Goal: Task Accomplishment & Management: Manage account settings

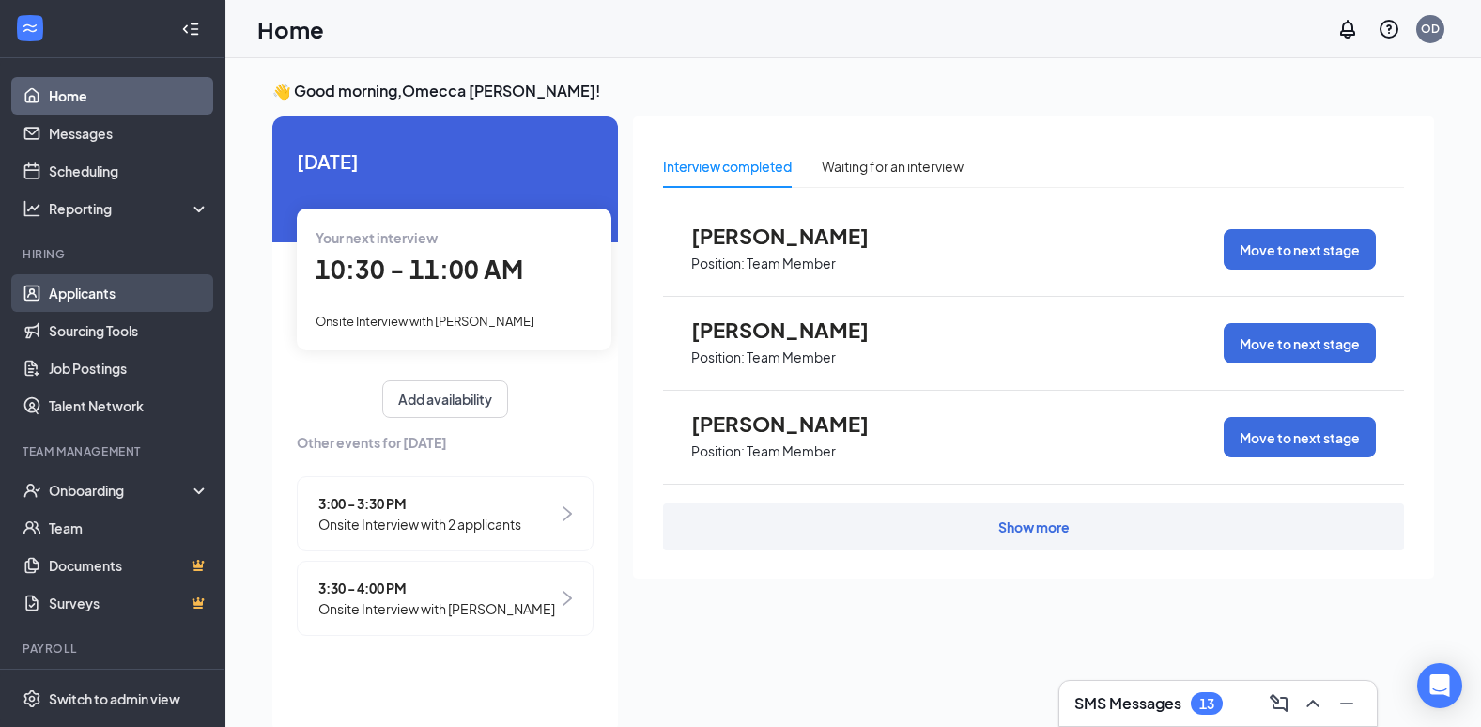
click at [108, 303] on link "Applicants" at bounding box center [129, 293] width 161 height 38
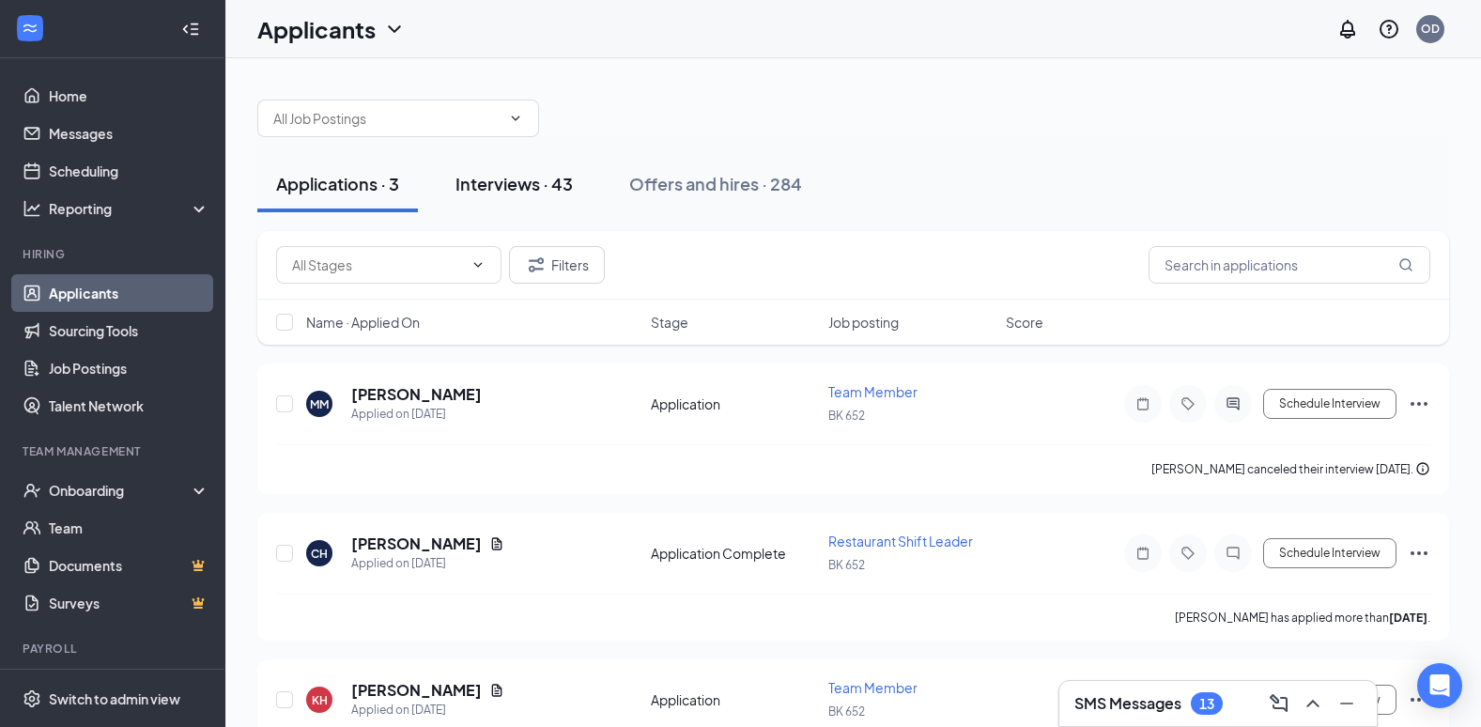
click at [513, 184] on div "Interviews · 43" at bounding box center [513, 183] width 117 height 23
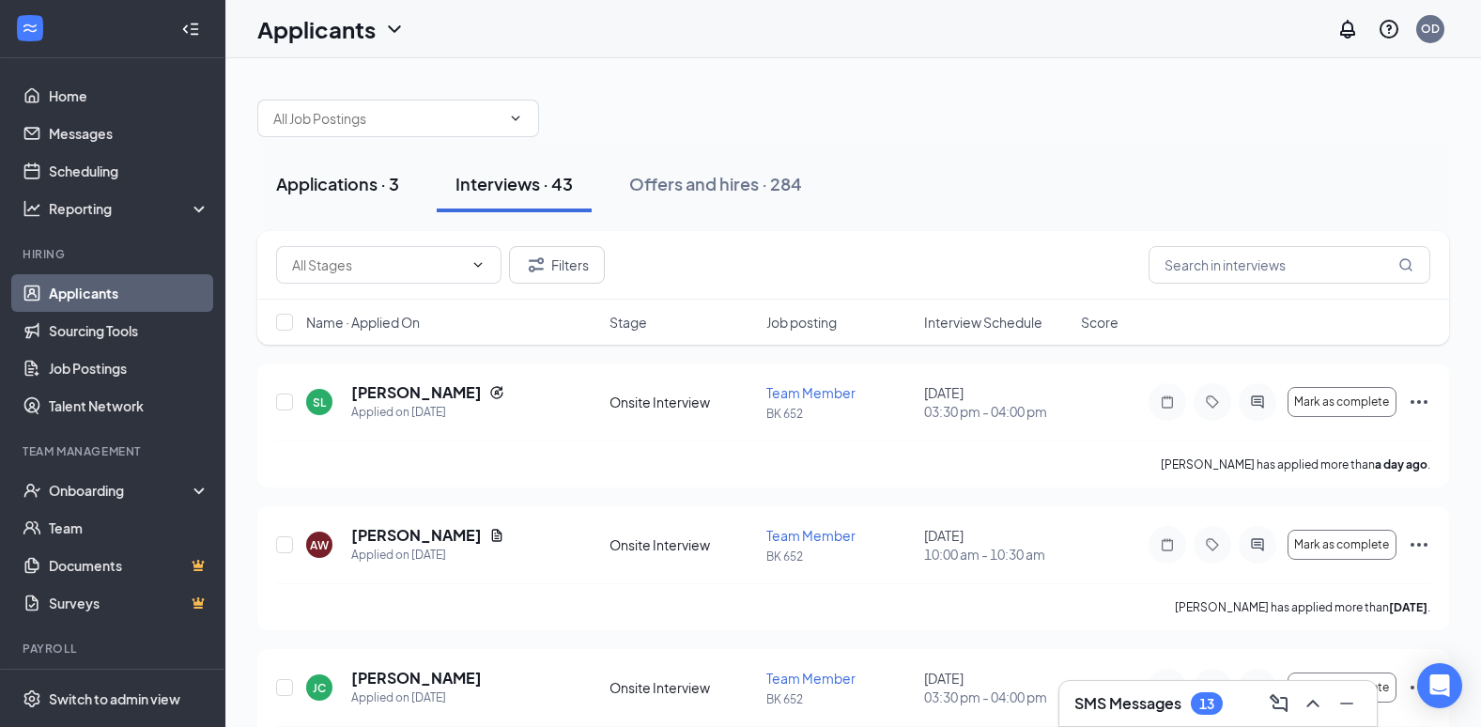
click at [343, 188] on div "Applications · 3" at bounding box center [337, 183] width 123 height 23
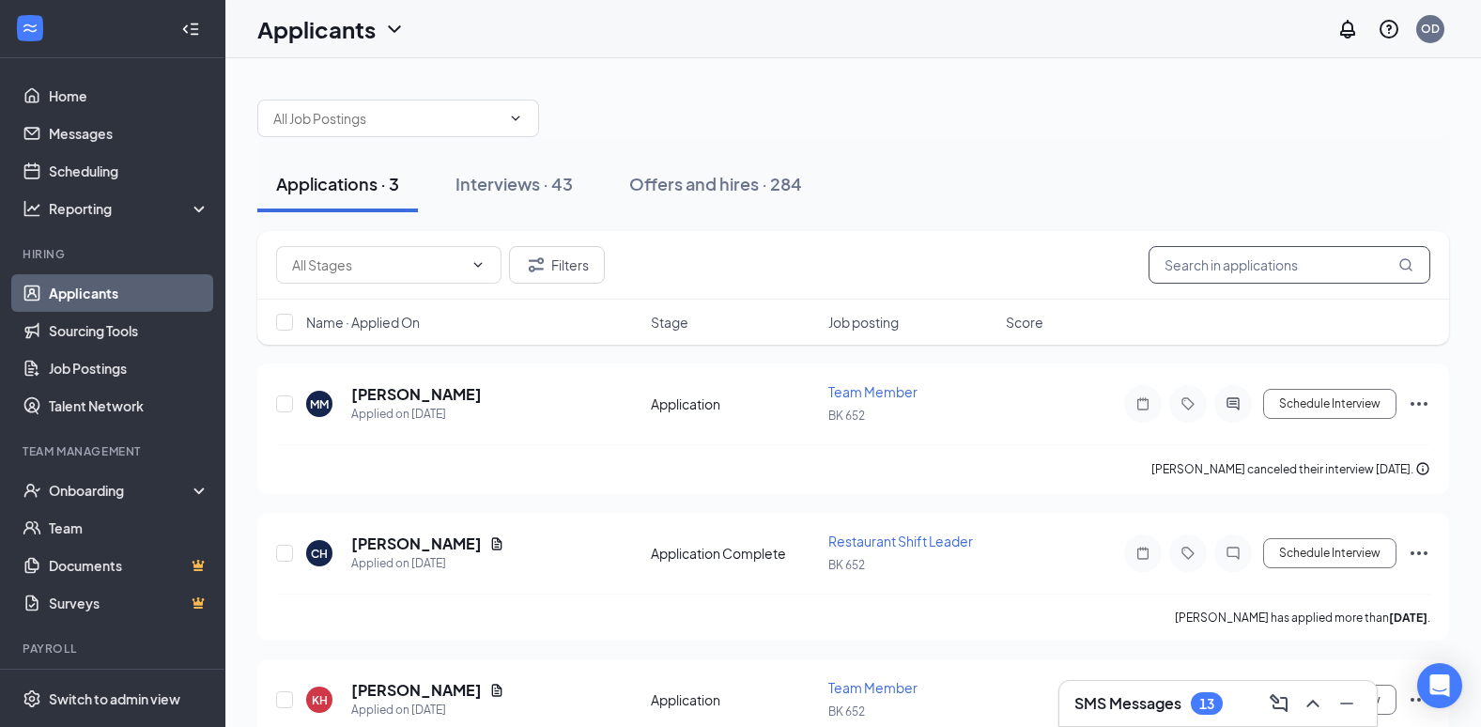
click at [1211, 272] on input "text" at bounding box center [1289, 265] width 282 height 38
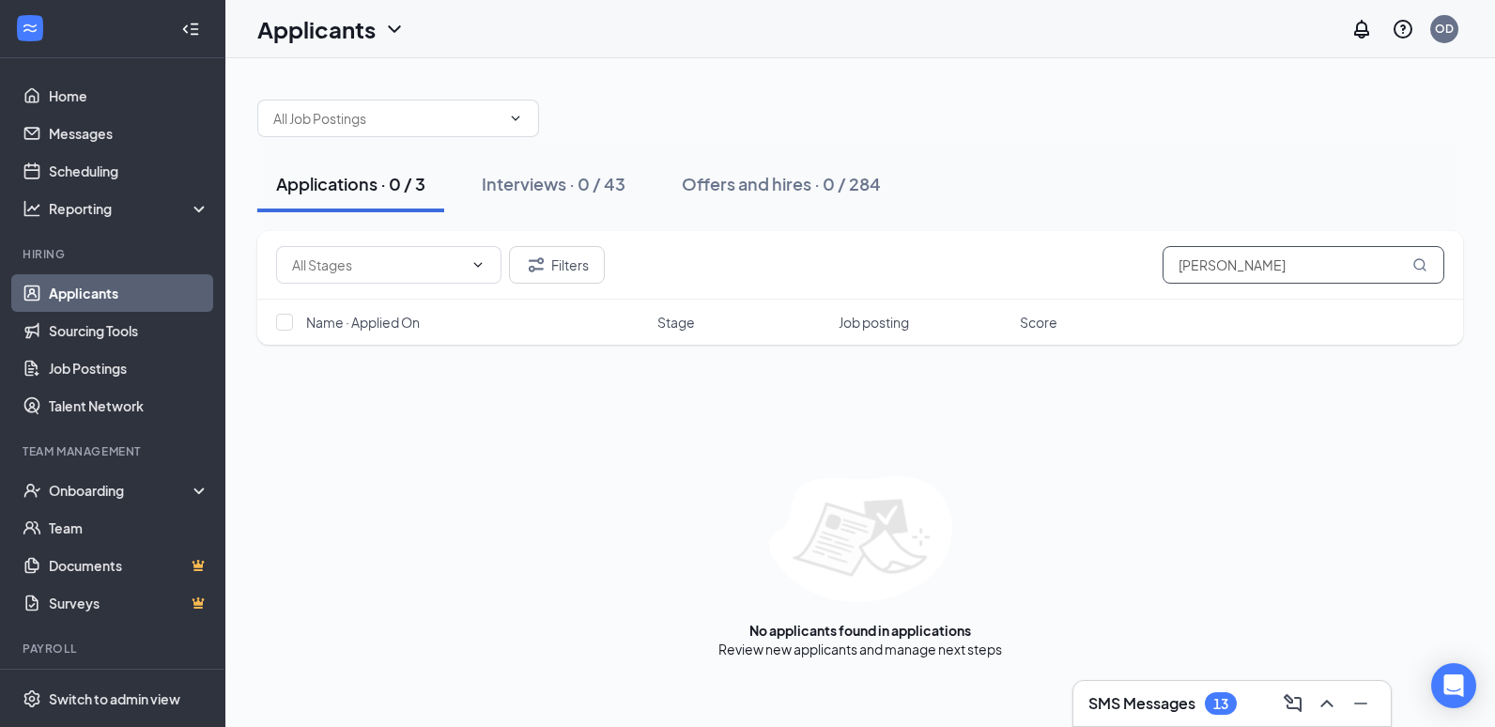
type input "[PERSON_NAME]"
click at [532, 177] on div "Interviews · 0 / 43" at bounding box center [554, 183] width 144 height 23
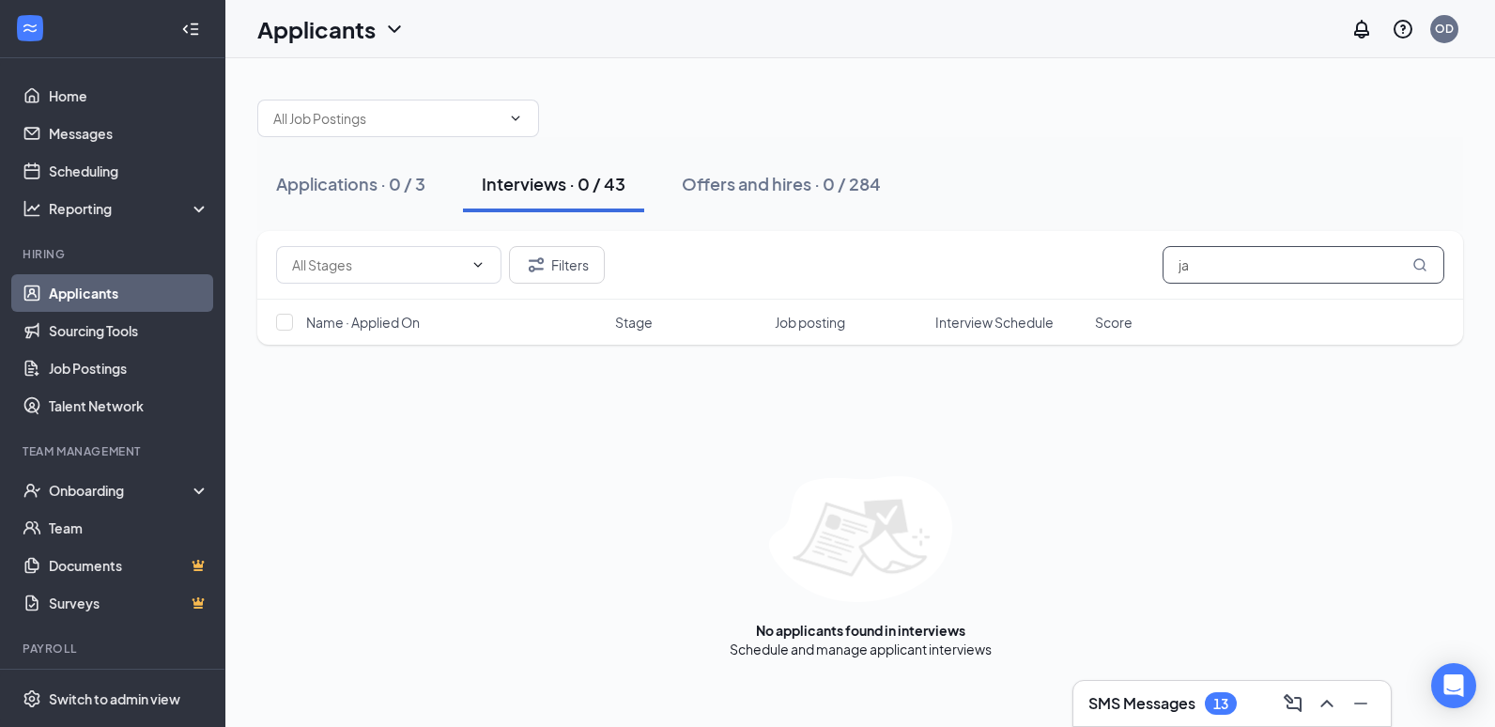
type input "j"
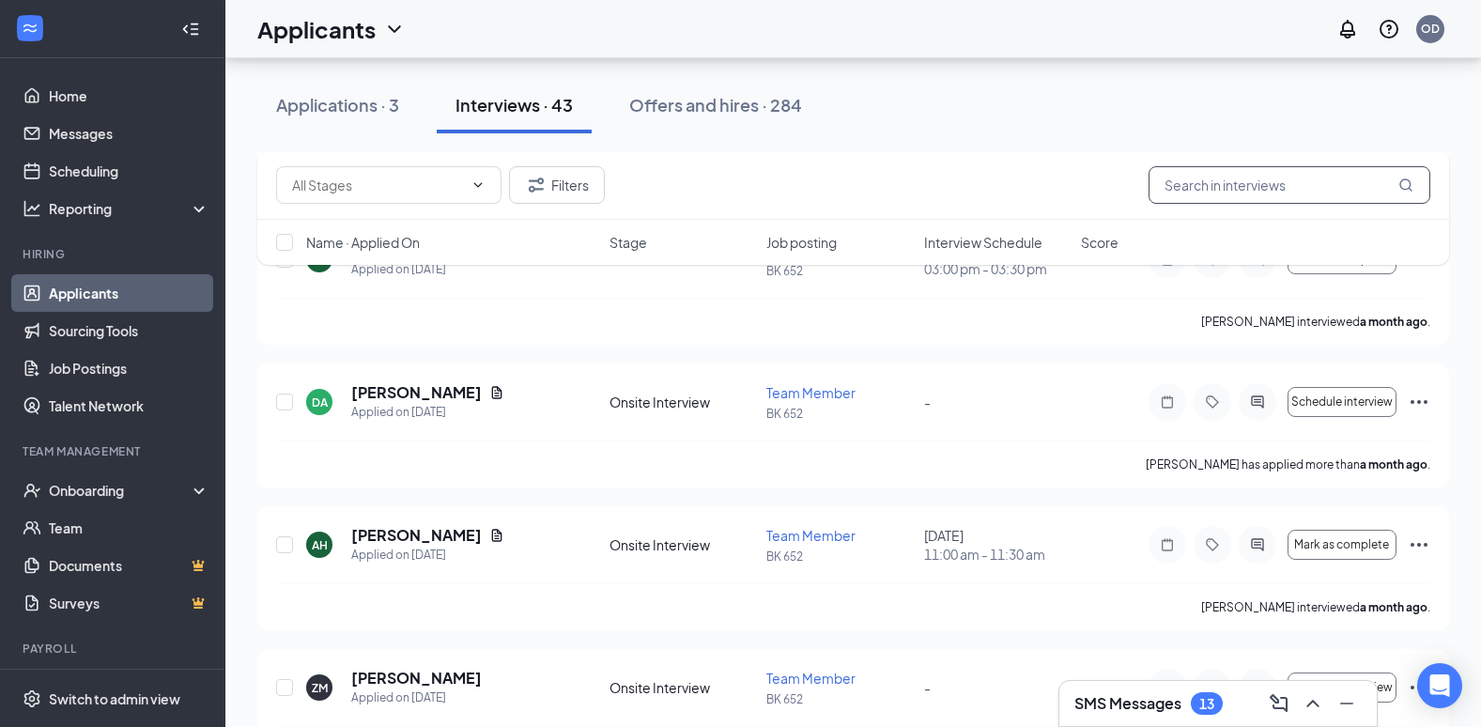
scroll to position [5165, 0]
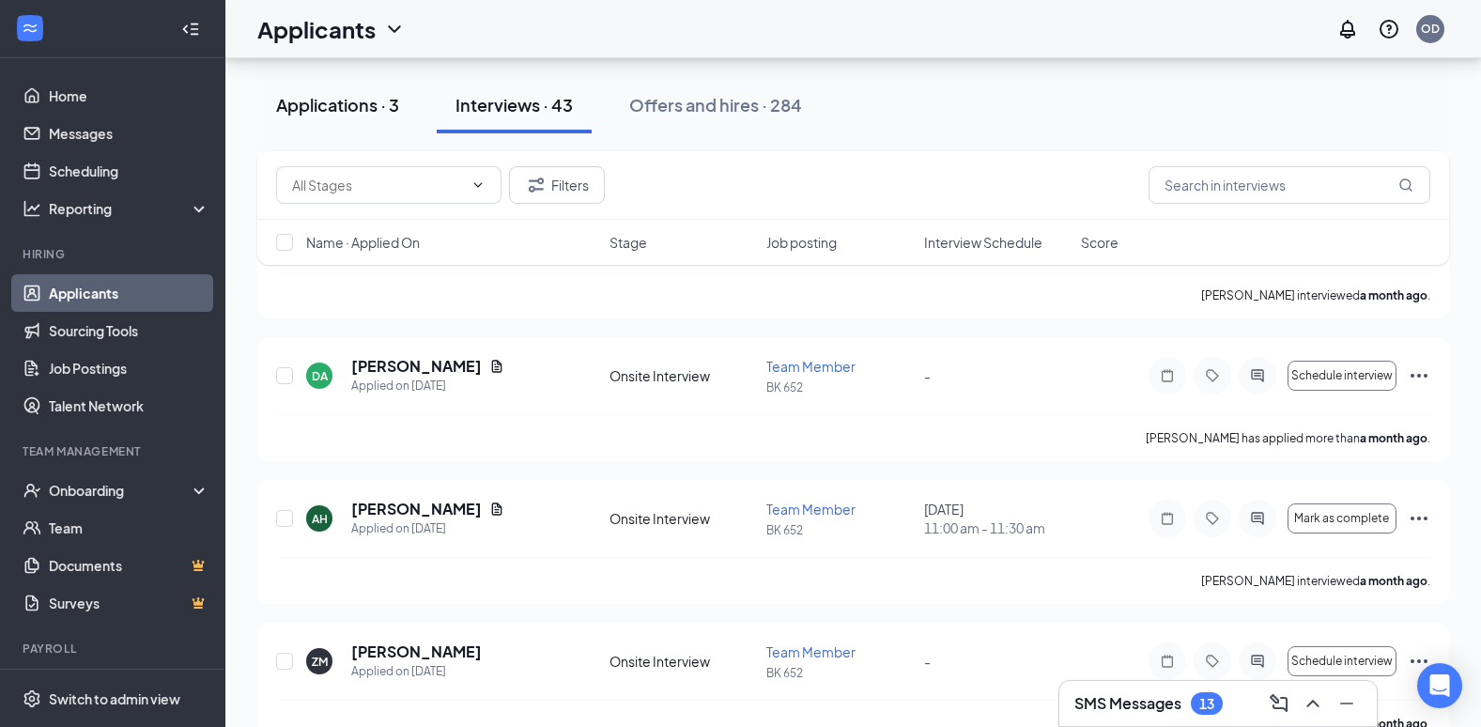
click at [347, 111] on div "Applications · 3" at bounding box center [337, 104] width 123 height 23
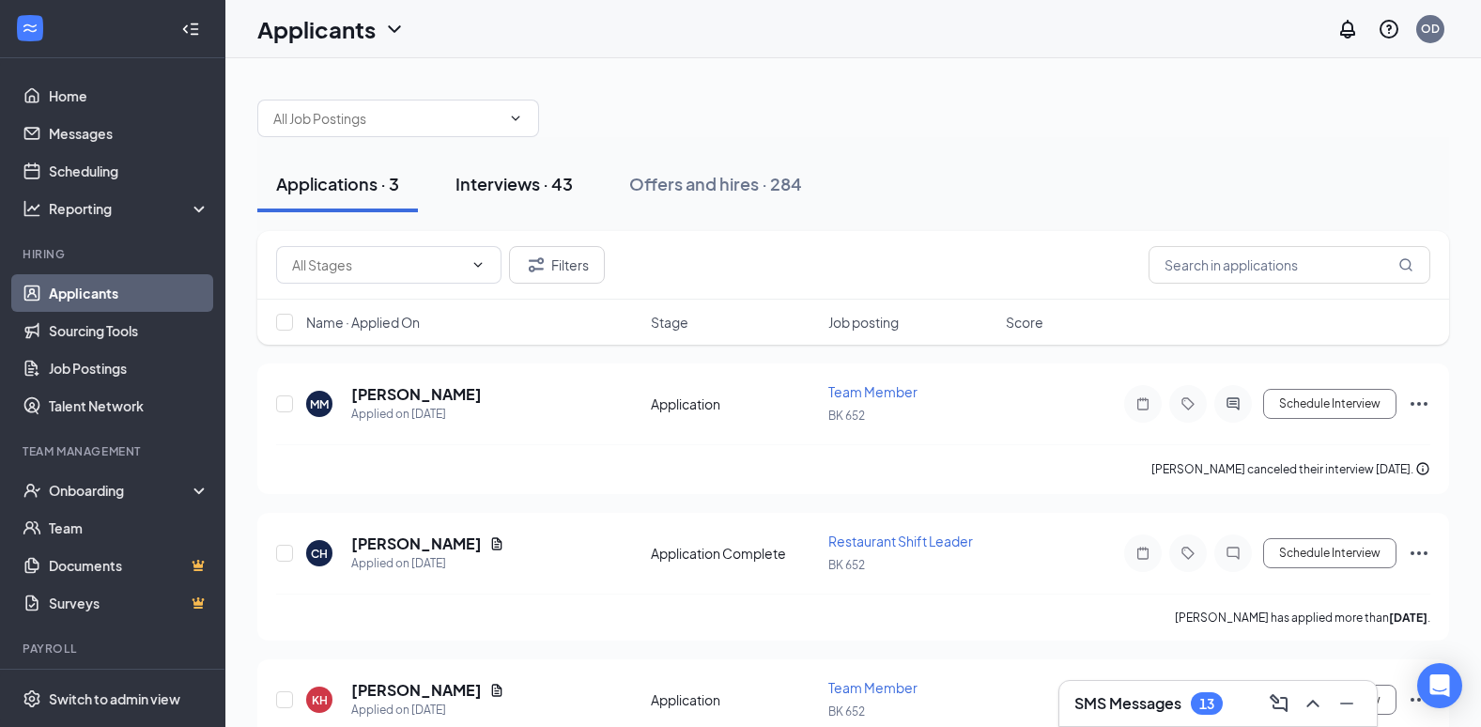
click at [534, 194] on div "Interviews · 43" at bounding box center [513, 183] width 117 height 23
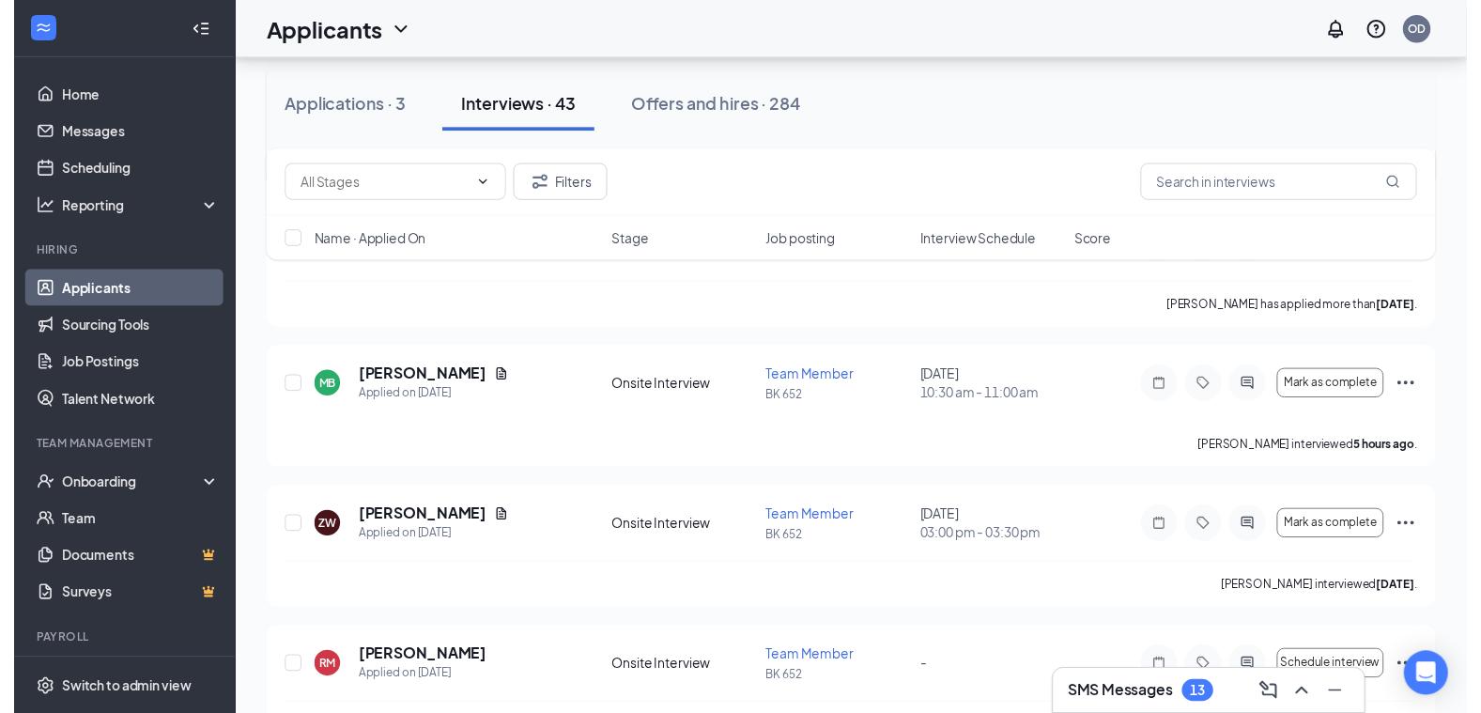
scroll to position [1596, 0]
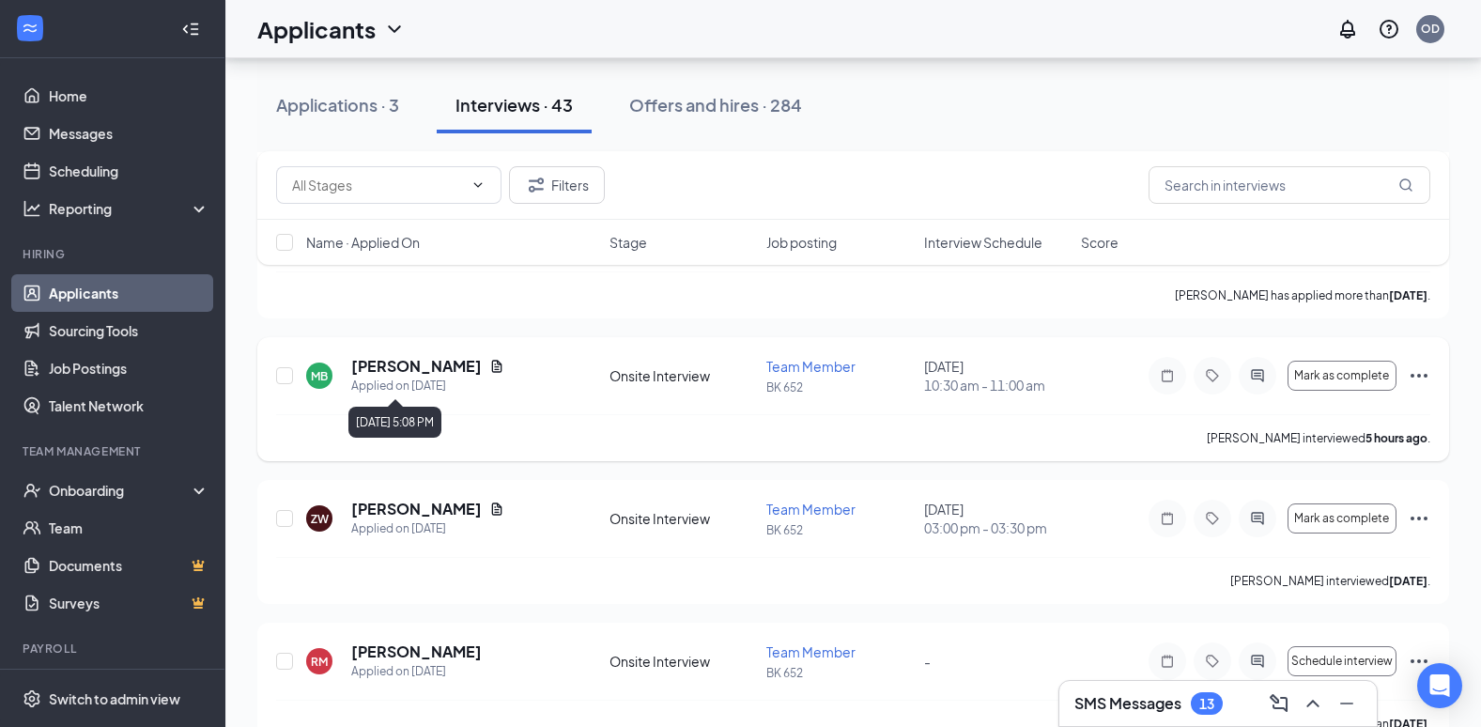
click at [383, 377] on div "Applied on [DATE]" at bounding box center [427, 386] width 153 height 19
drag, startPoint x: 383, startPoint y: 377, endPoint x: 394, endPoint y: 366, distance: 15.9
click at [394, 366] on h5 "[PERSON_NAME]" at bounding box center [416, 366] width 131 height 21
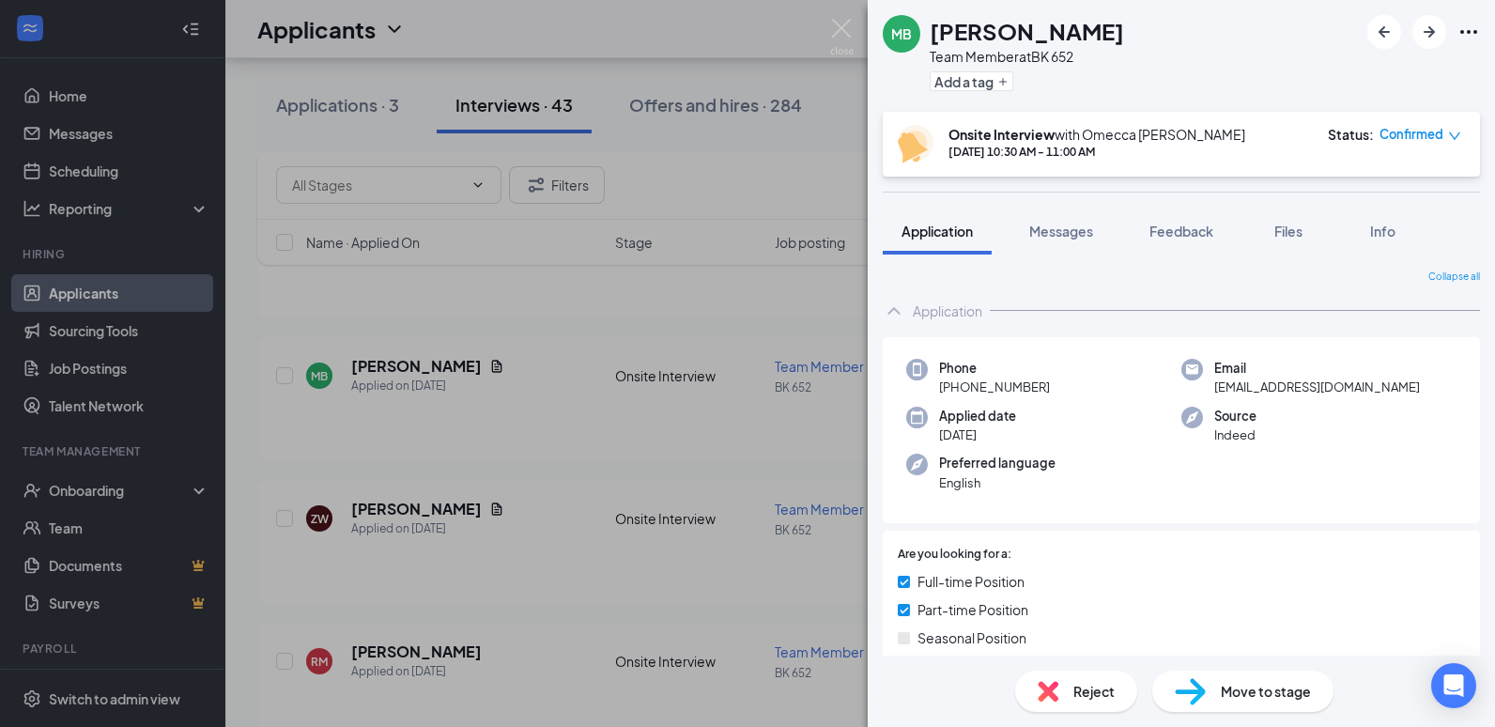
click at [548, 31] on div "MB [PERSON_NAME] Team Member at BK 652 Add a tag Onsite Interview with Omecca […" at bounding box center [747, 363] width 1495 height 727
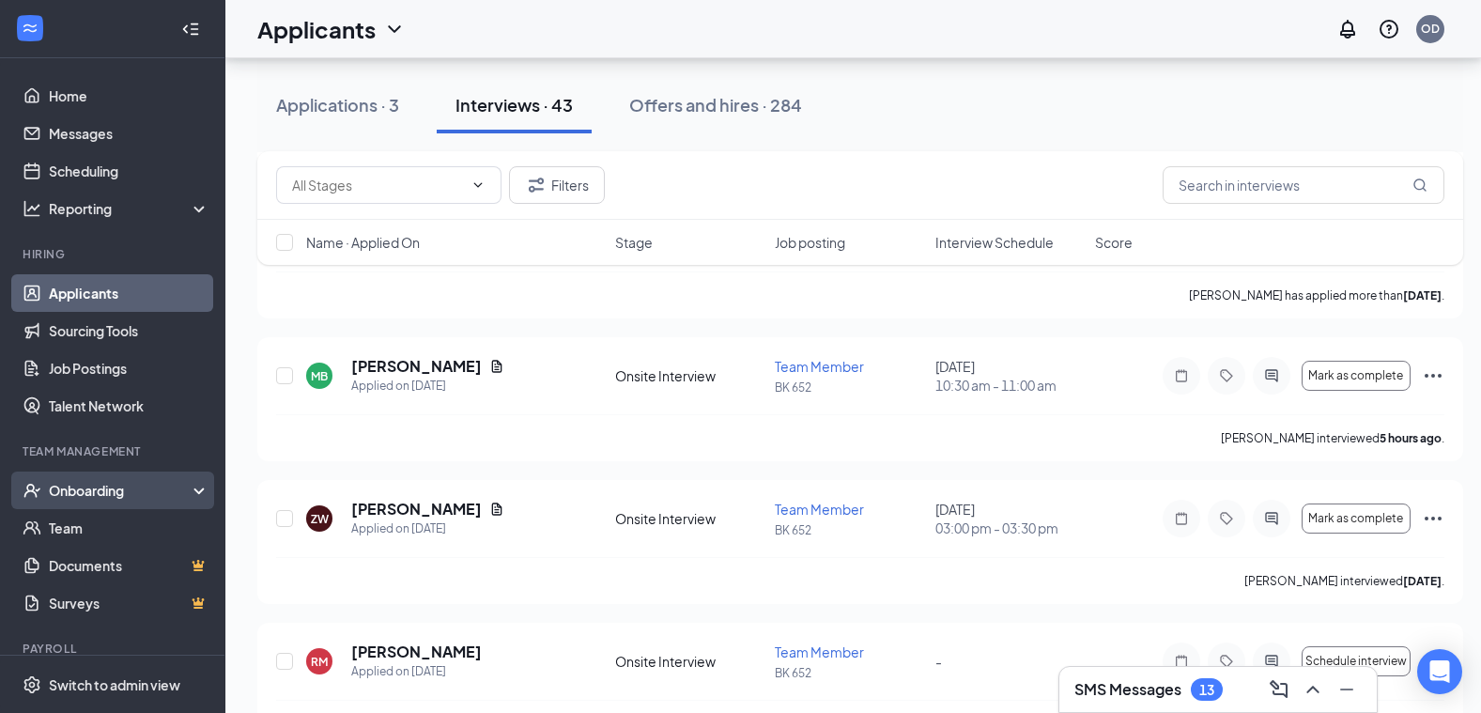
click at [85, 502] on div "Onboarding" at bounding box center [112, 490] width 225 height 38
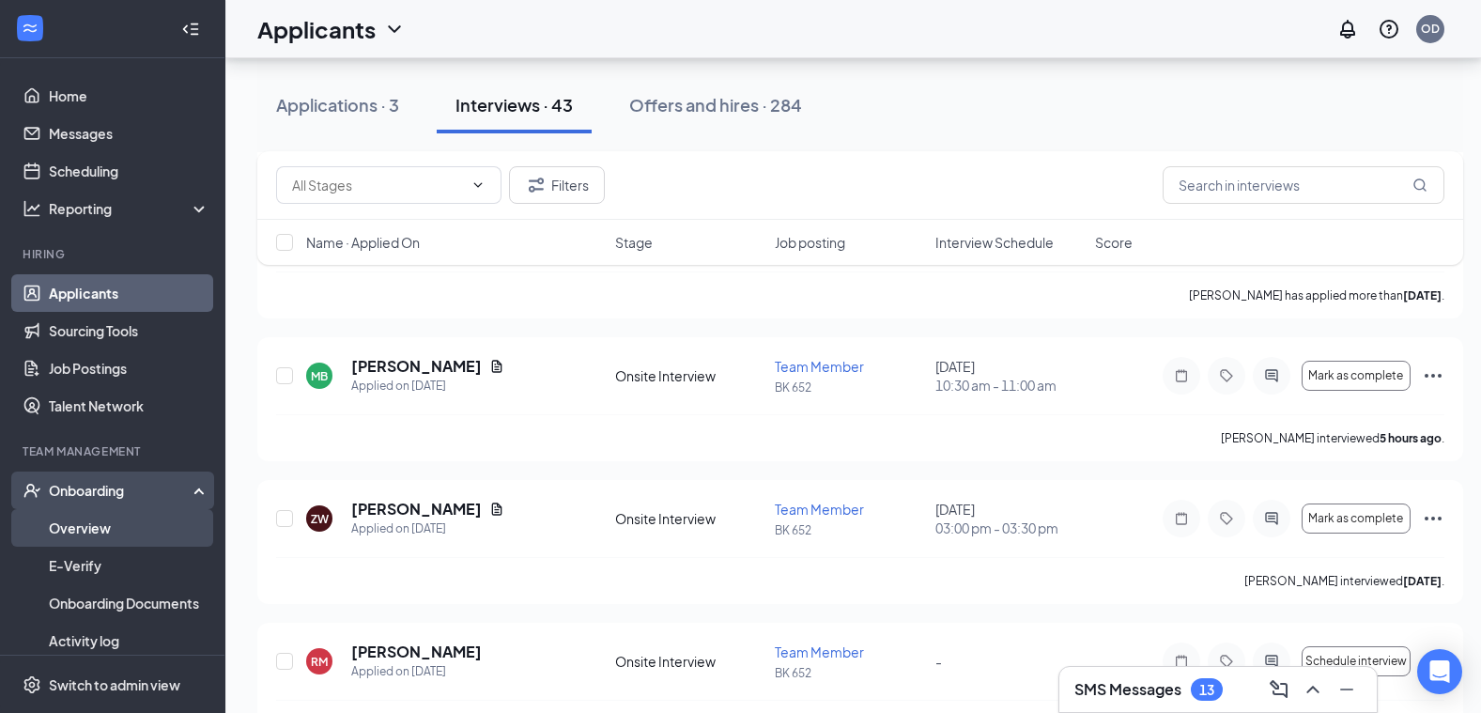
click at [84, 529] on link "Overview" at bounding box center [129, 528] width 161 height 38
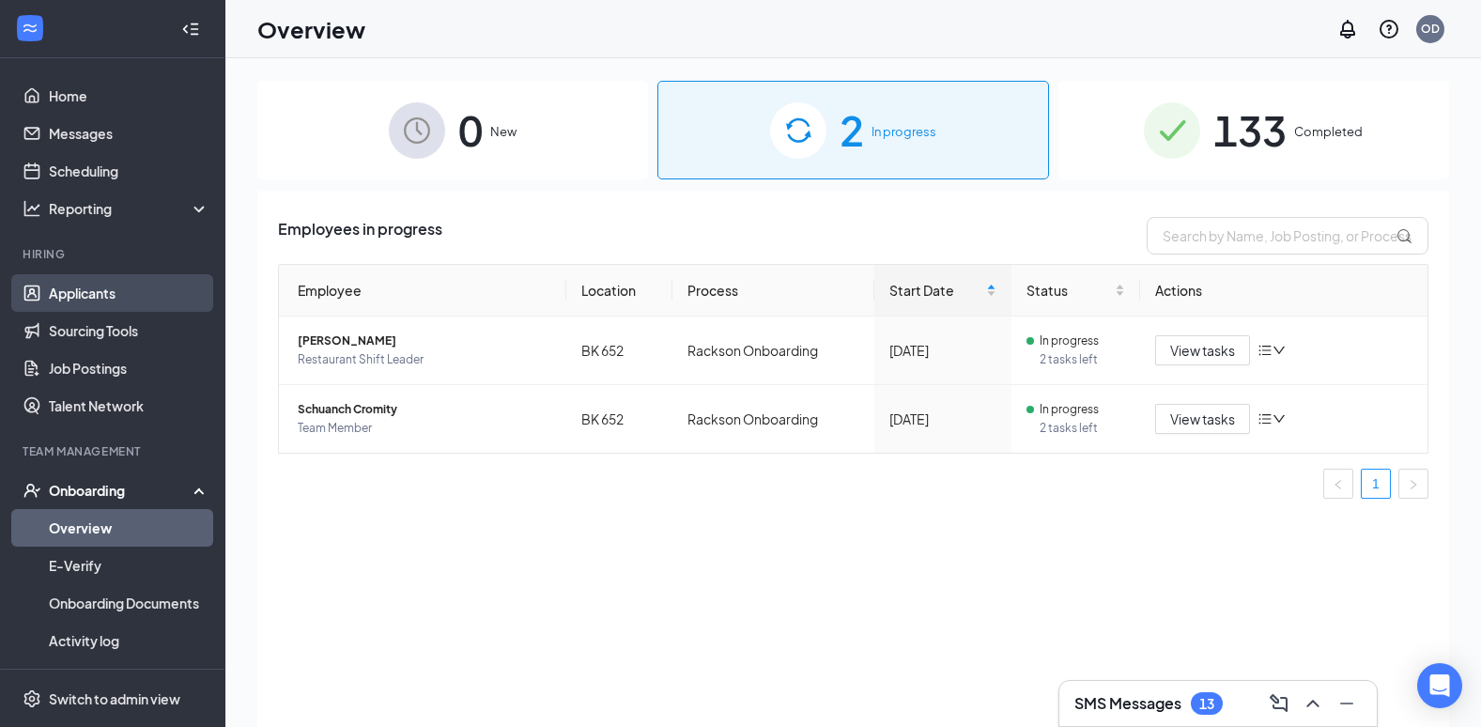
click at [82, 285] on link "Applicants" at bounding box center [129, 293] width 161 height 38
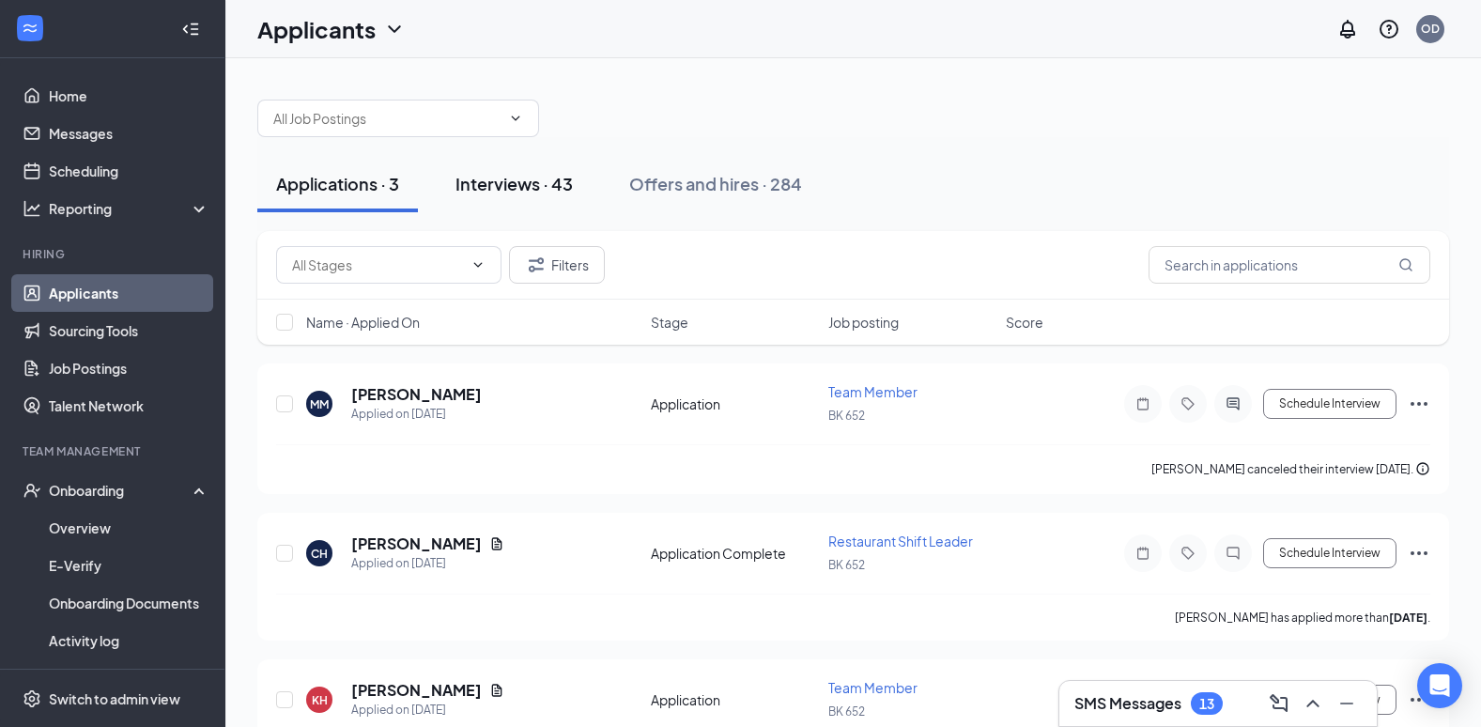
click at [489, 180] on div "Interviews · 43" at bounding box center [513, 183] width 117 height 23
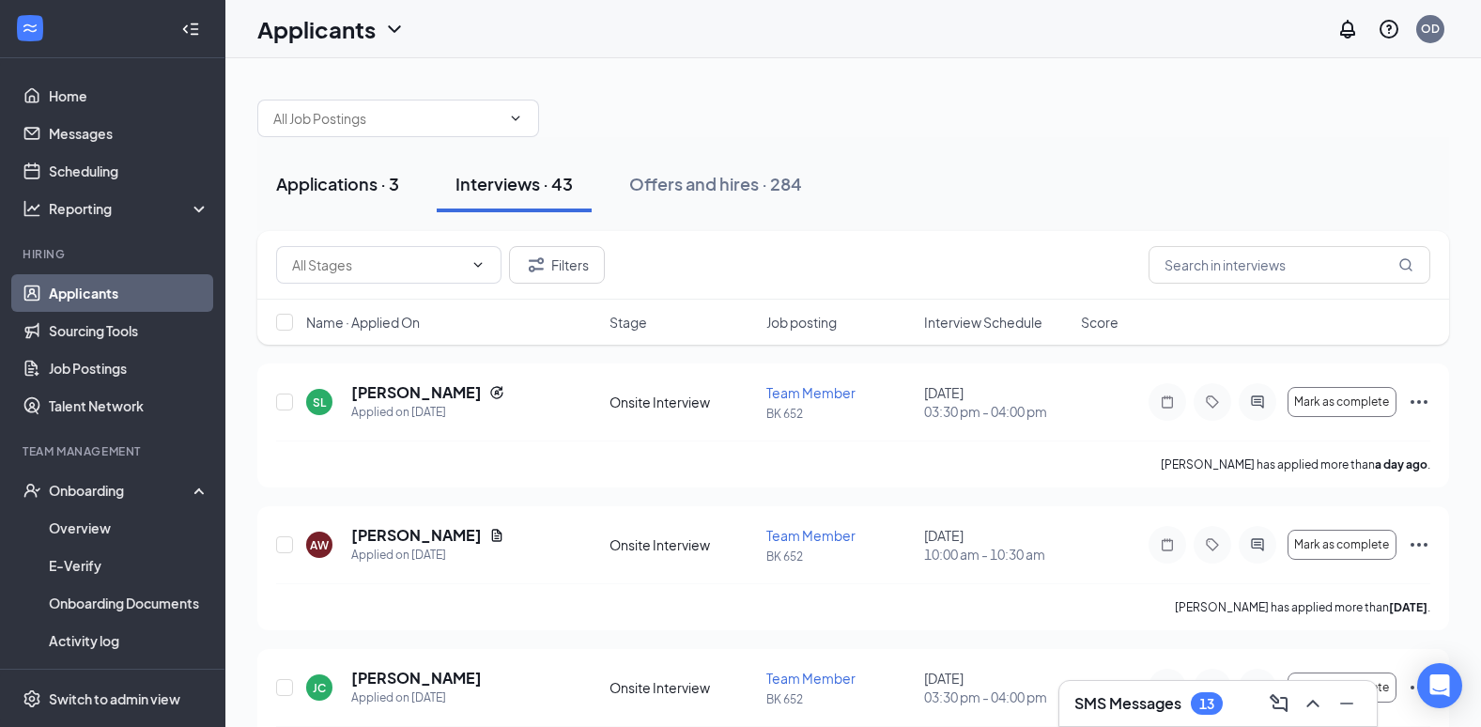
click at [363, 187] on div "Applications · 3" at bounding box center [337, 183] width 123 height 23
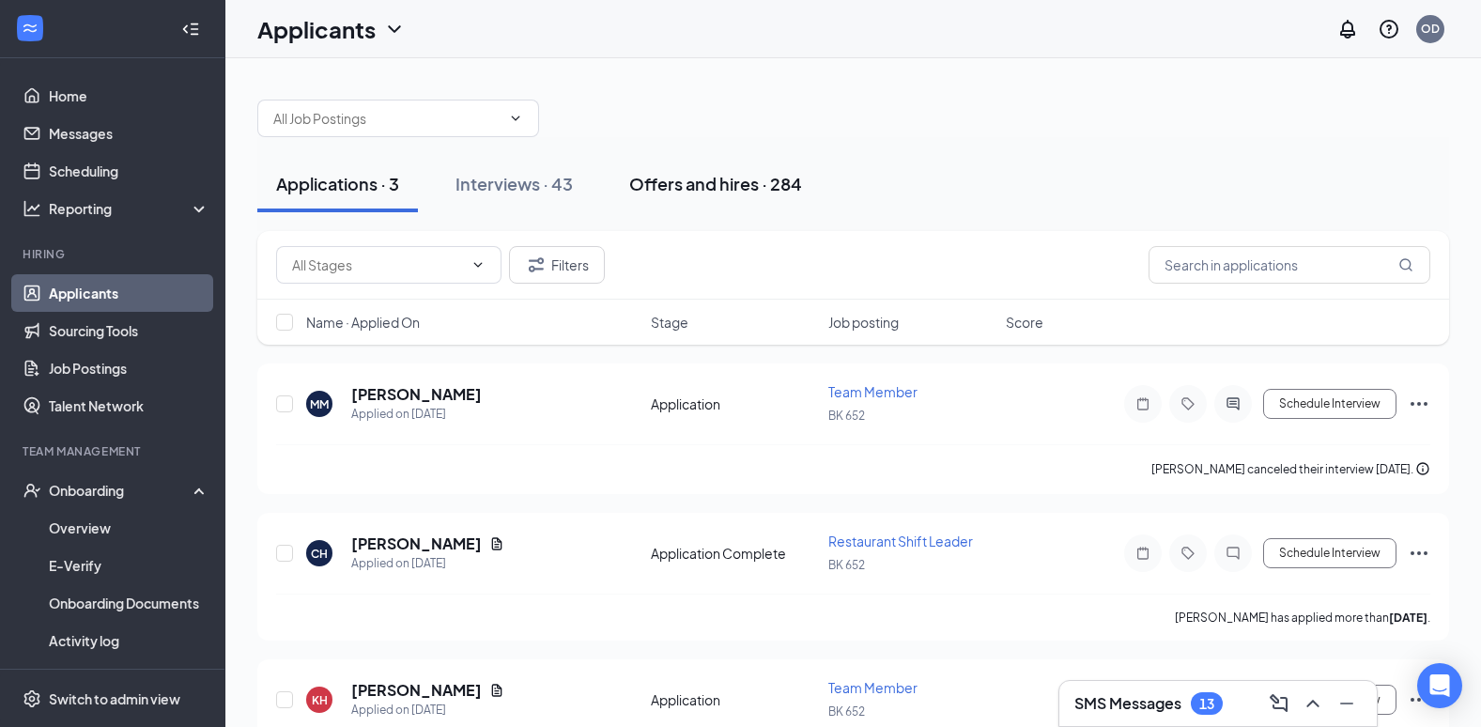
click at [718, 188] on div "Offers and hires · 284" at bounding box center [715, 183] width 173 height 23
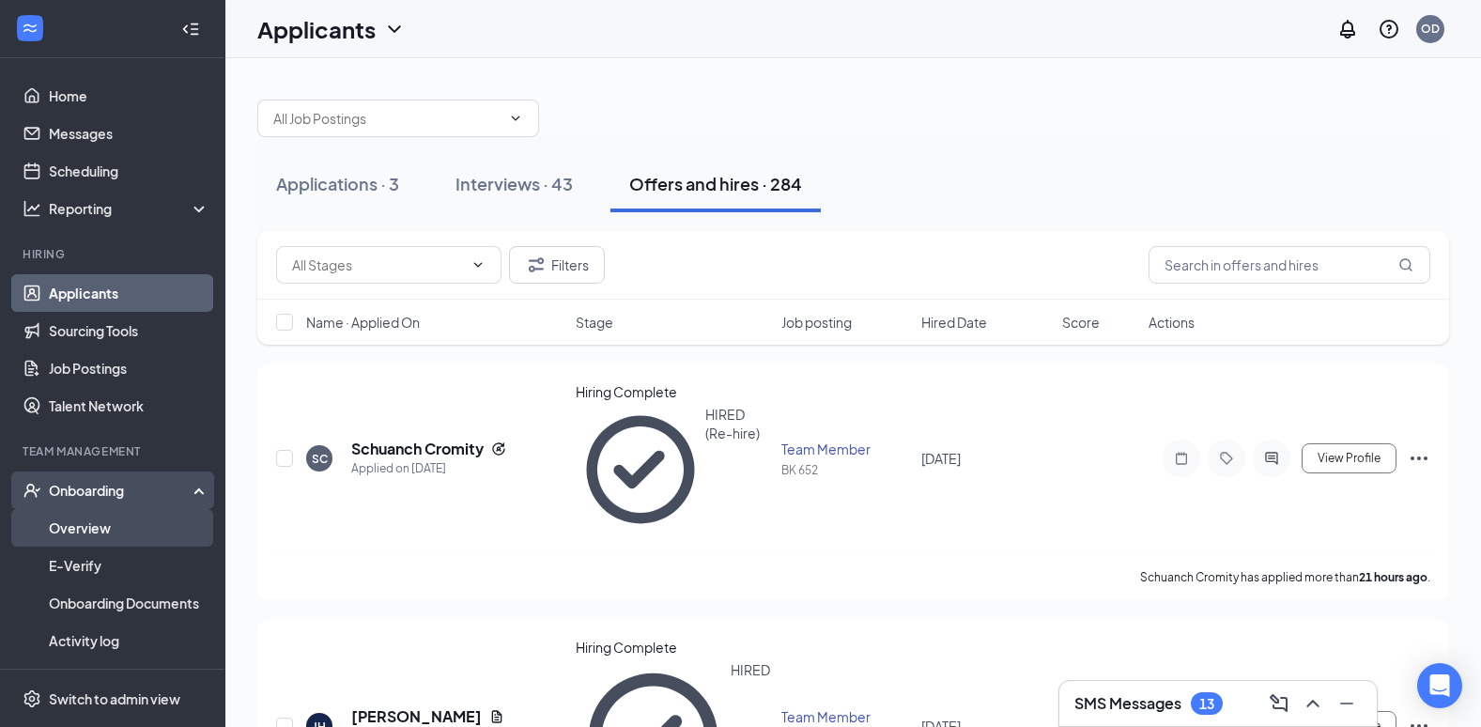
click at [84, 523] on link "Overview" at bounding box center [129, 528] width 161 height 38
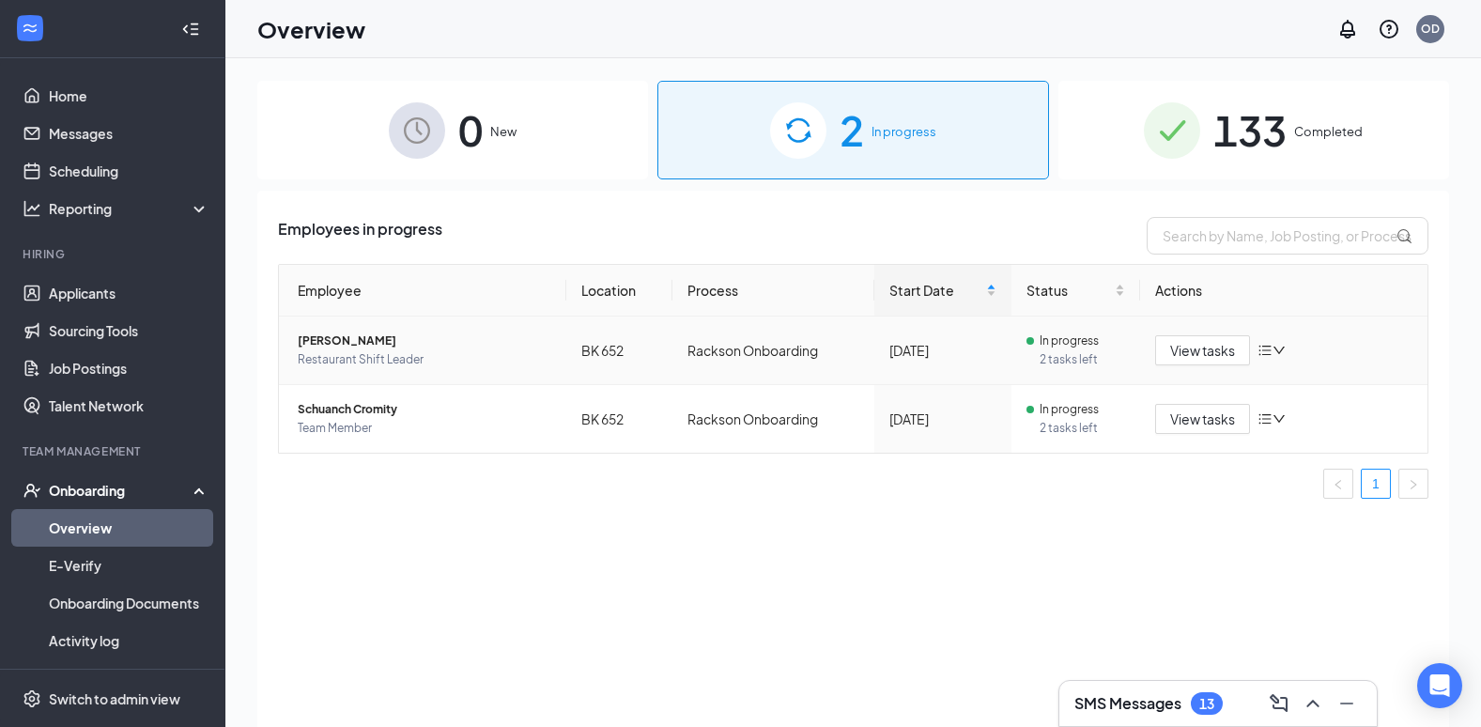
click at [365, 353] on span "Restaurant Shift Leader" at bounding box center [425, 359] width 254 height 19
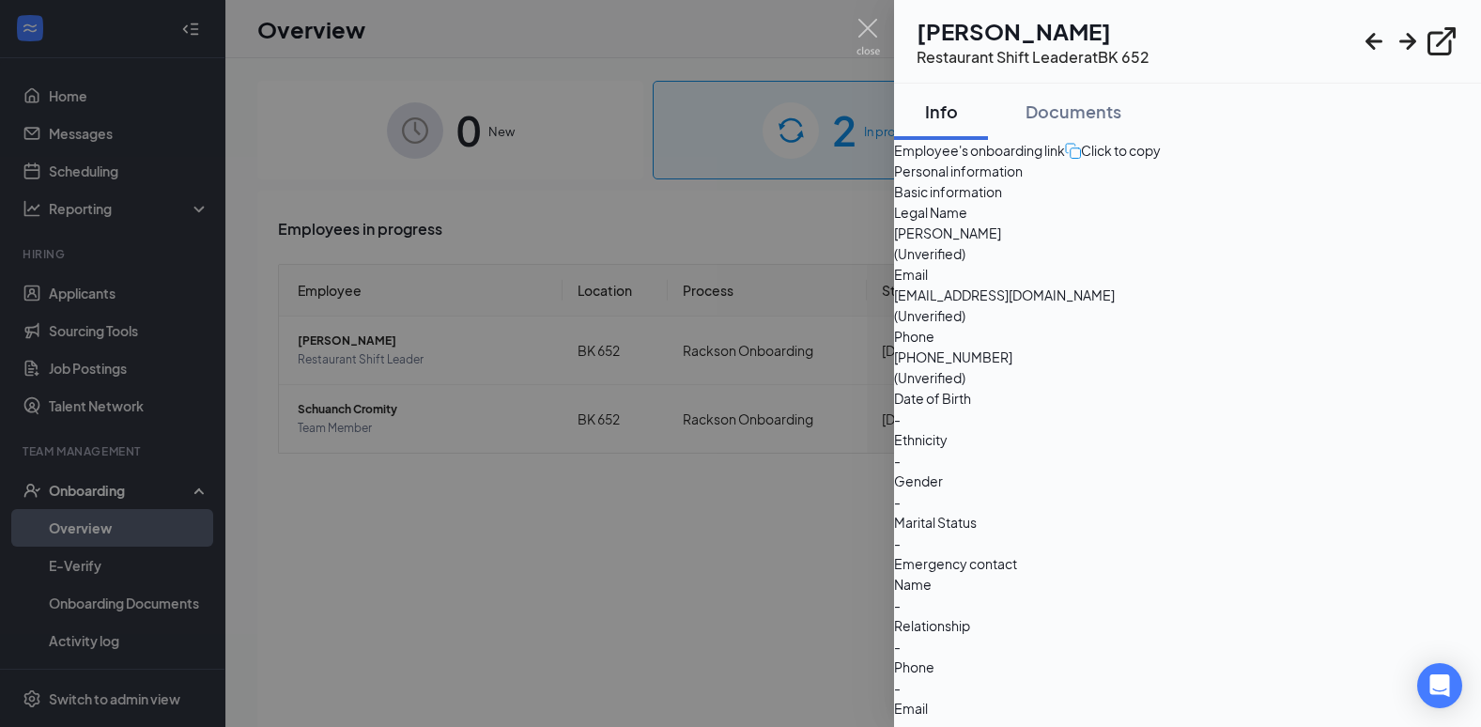
click at [321, 197] on div at bounding box center [740, 363] width 1481 height 727
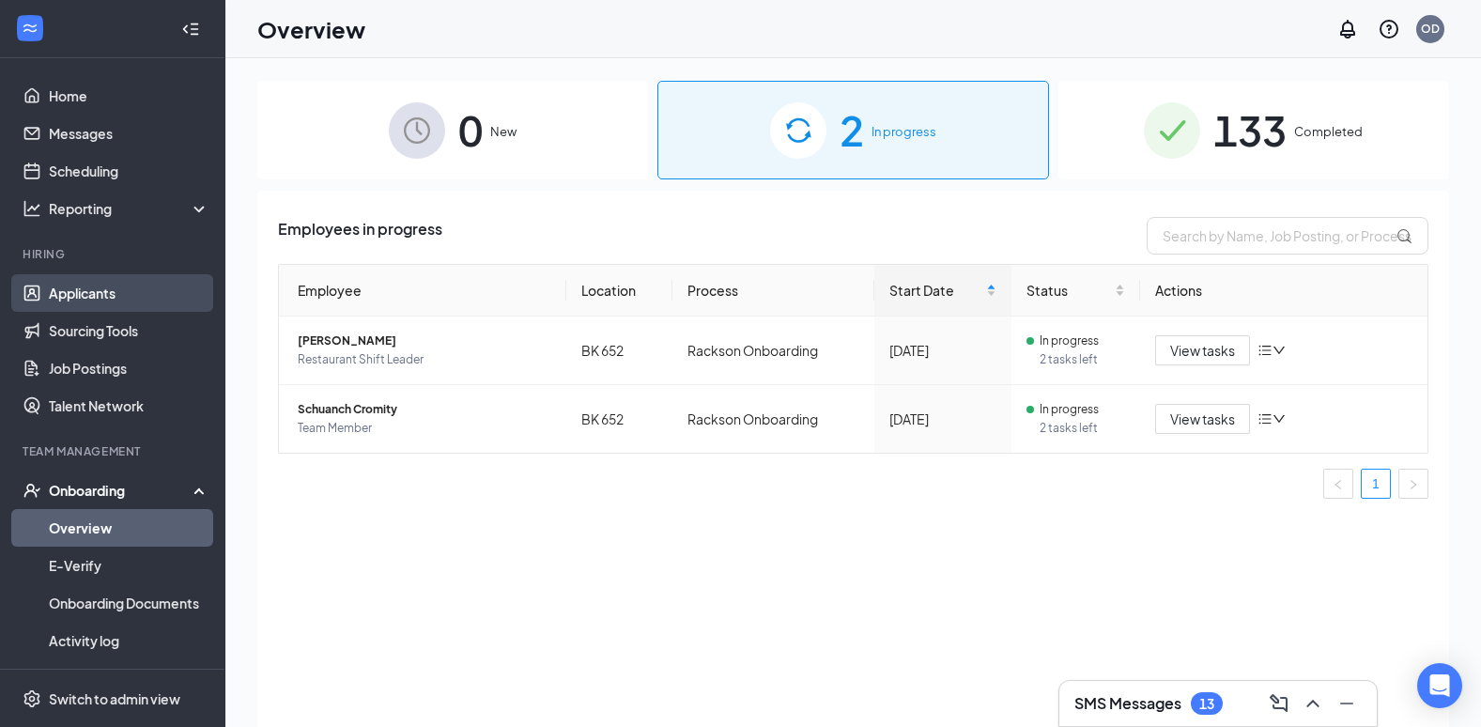
click at [69, 277] on link "Applicants" at bounding box center [129, 293] width 161 height 38
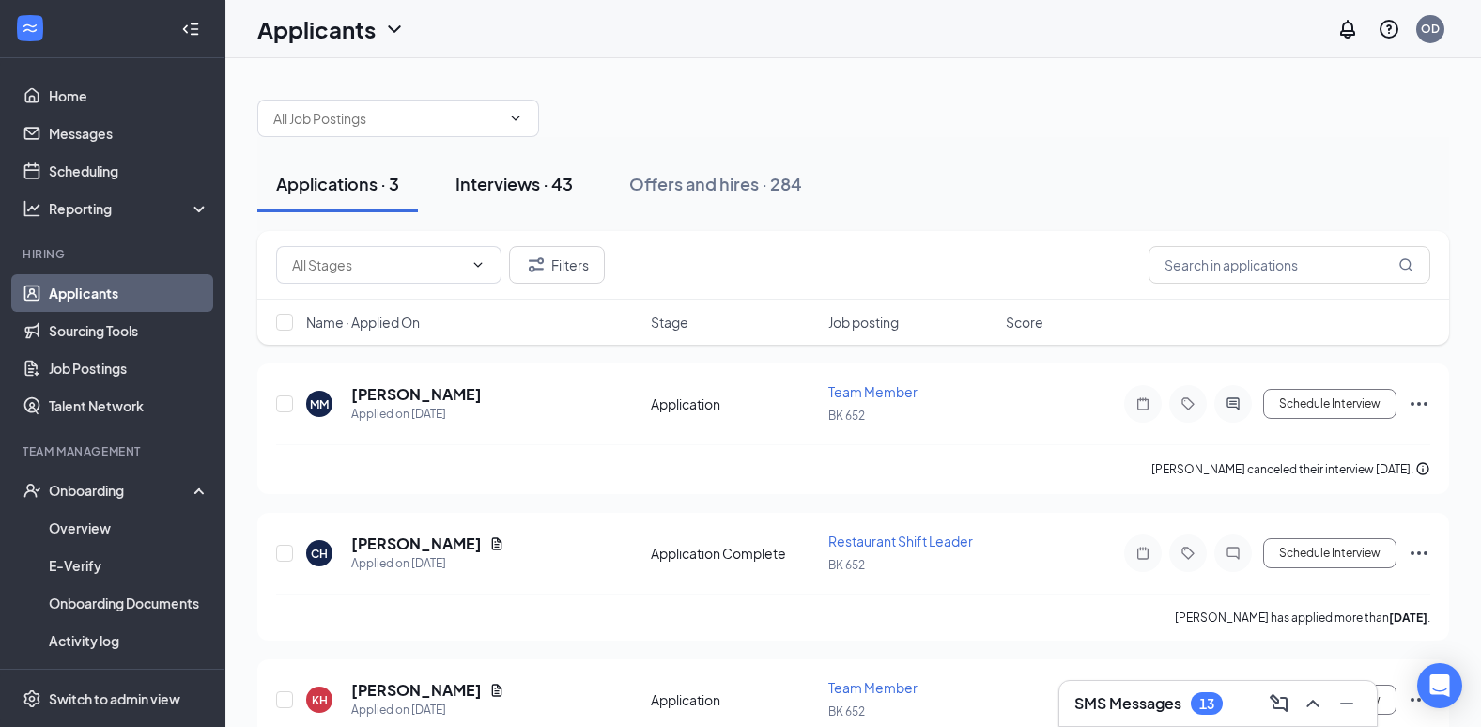
click at [519, 178] on div "Interviews · 43" at bounding box center [513, 183] width 117 height 23
